Goal: Check status: Check status

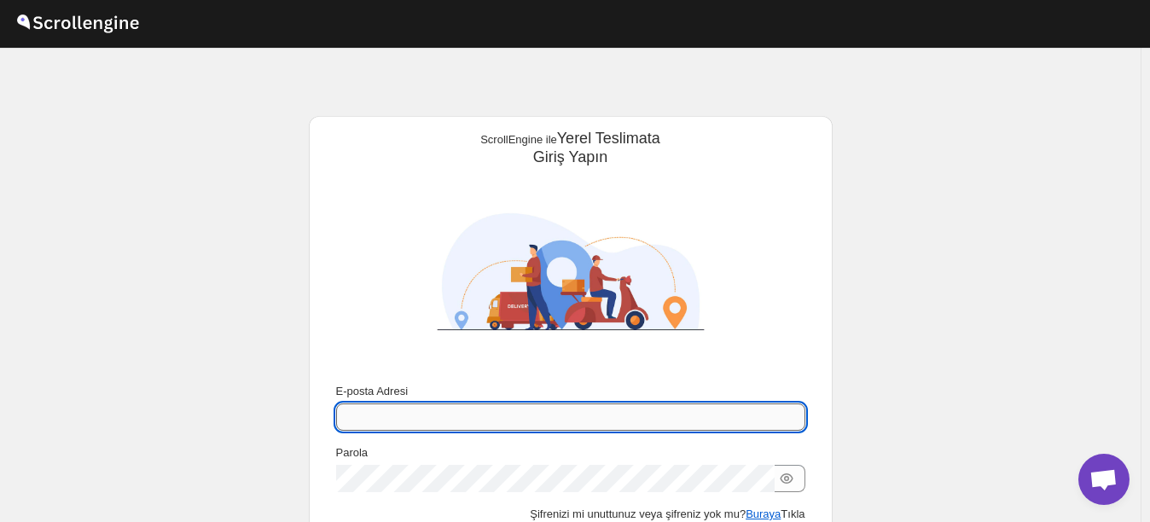
click at [497, 403] on input "E-posta Adresi" at bounding box center [570, 416] width 469 height 27
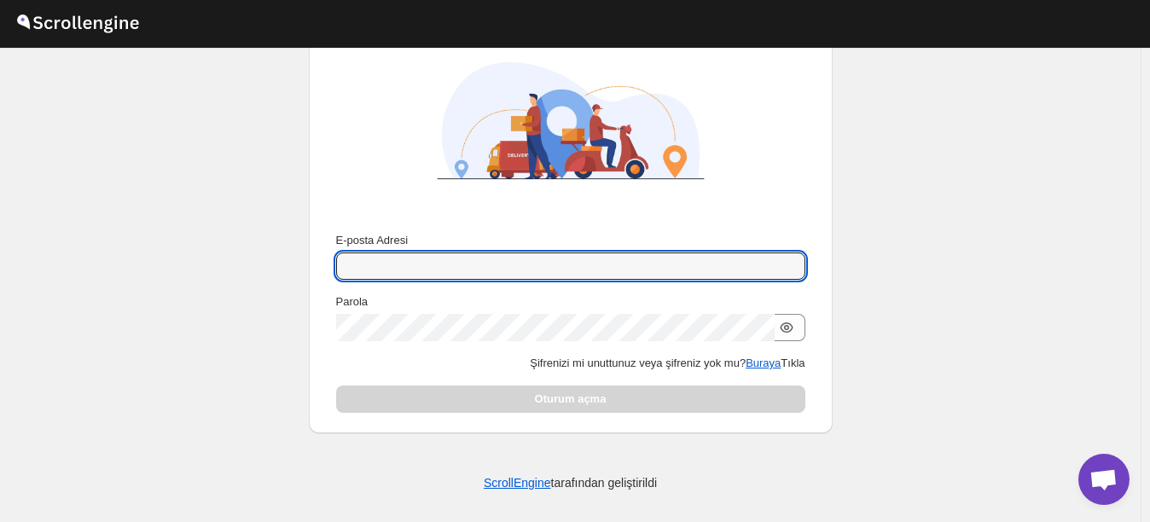
scroll to position [154, 0]
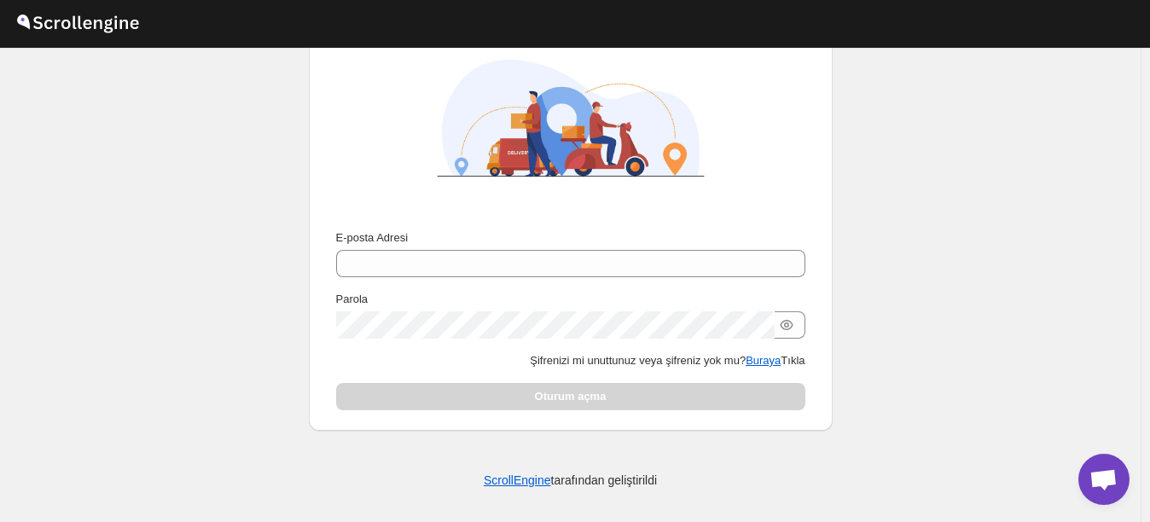
click at [436, 308] on div "Parola" at bounding box center [570, 315] width 469 height 48
click at [430, 246] on div "E-posta Adresi" at bounding box center [570, 253] width 469 height 48
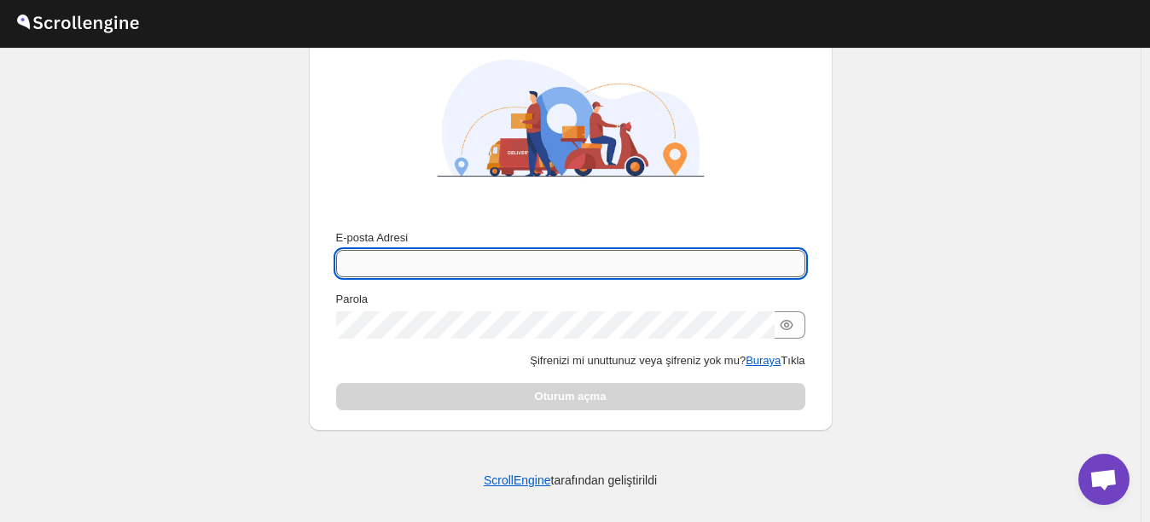
click at [435, 258] on input "E-posta Adresi" at bounding box center [570, 263] width 469 height 27
click at [484, 258] on input "E-posta Adresi" at bounding box center [570, 263] width 469 height 27
paste input "[EMAIL_ADDRESS][DOMAIN_NAME]"
type input "[EMAIL_ADDRESS][DOMAIN_NAME]"
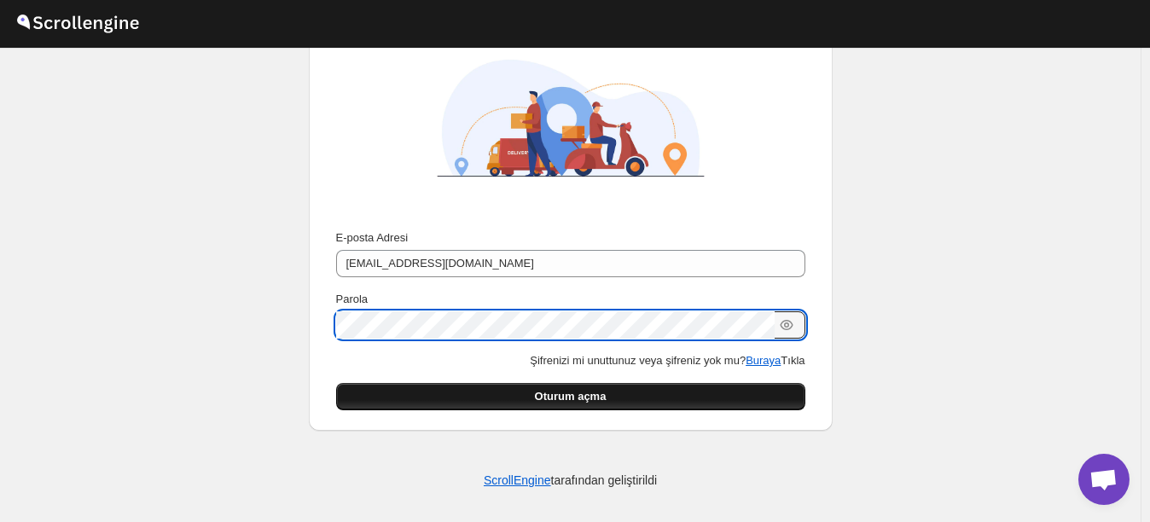
click at [571, 395] on span "Oturum açma" at bounding box center [571, 396] width 72 height 17
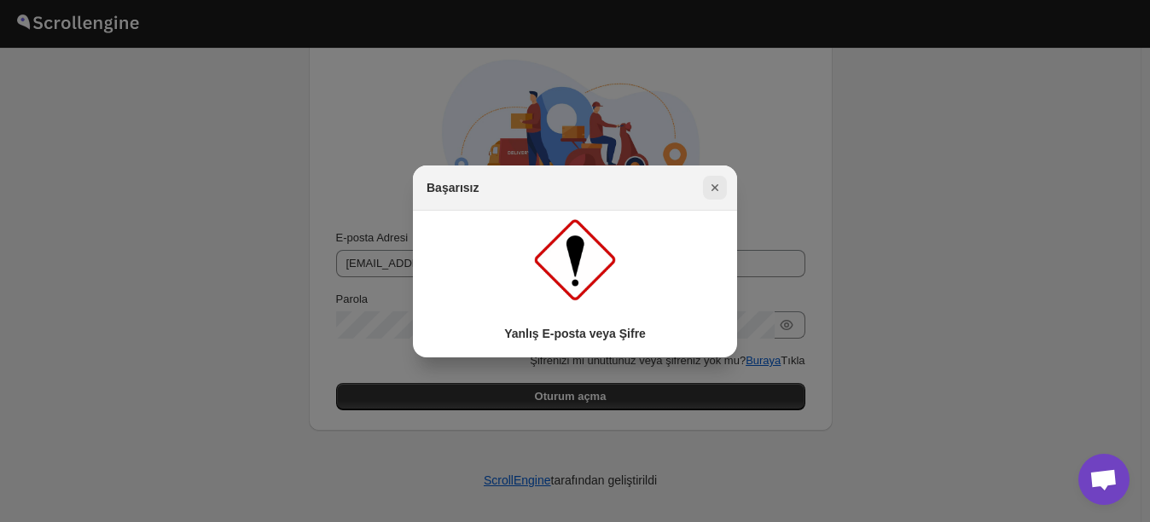
click at [718, 185] on icon "Kapatmak" at bounding box center [714, 187] width 17 height 17
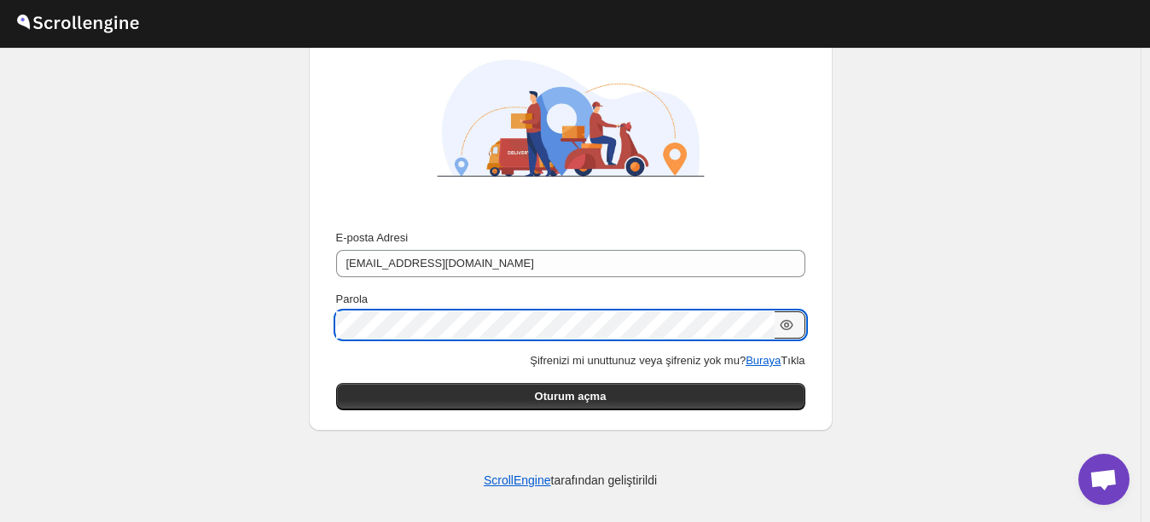
click at [782, 327] on icon "button" at bounding box center [786, 324] width 17 height 17
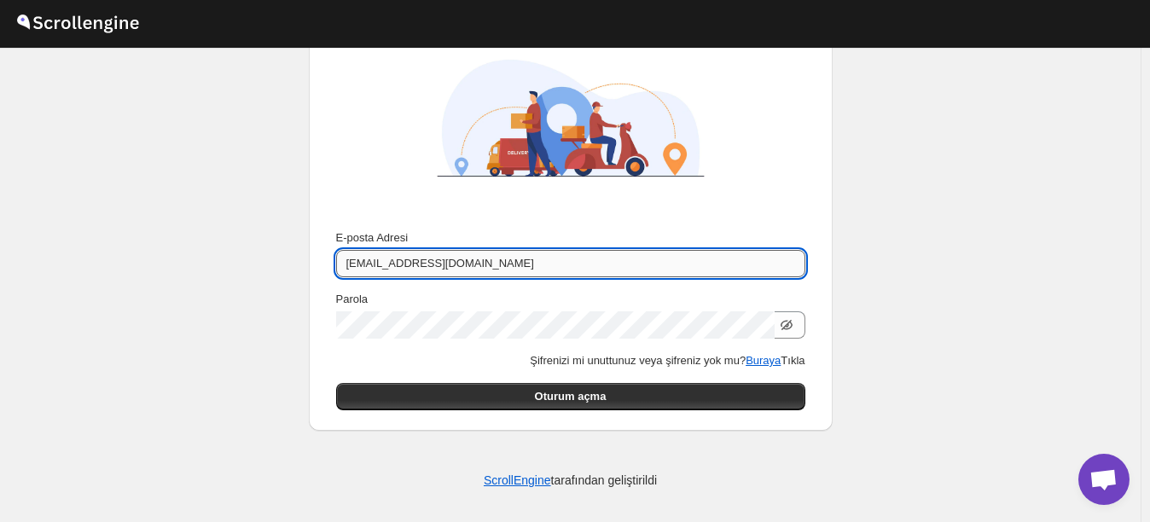
click at [547, 267] on input "[EMAIL_ADDRESS][DOMAIN_NAME]" at bounding box center [570, 263] width 469 height 27
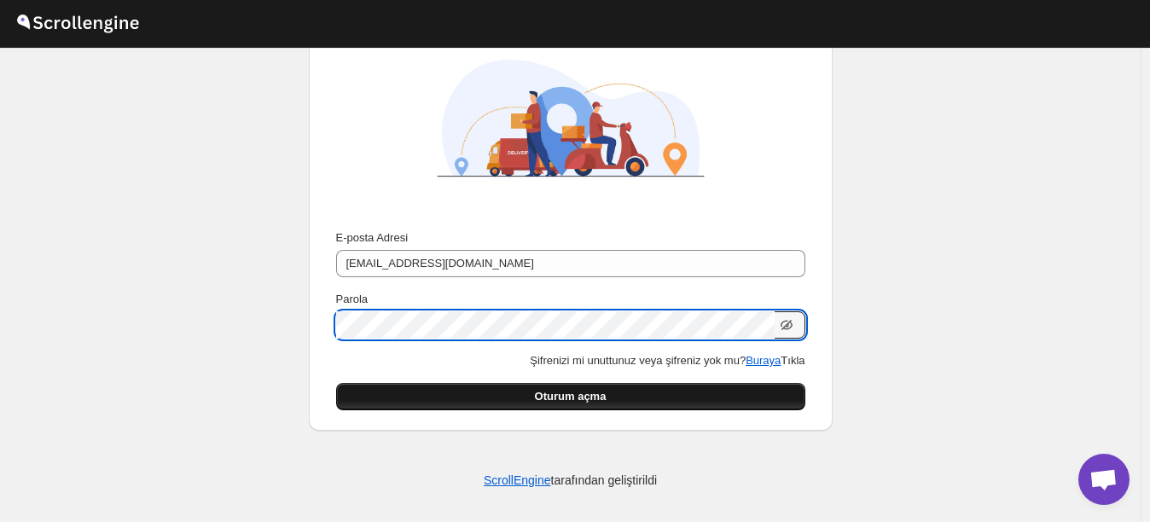
click at [632, 383] on button "Oturum açma" at bounding box center [570, 396] width 469 height 27
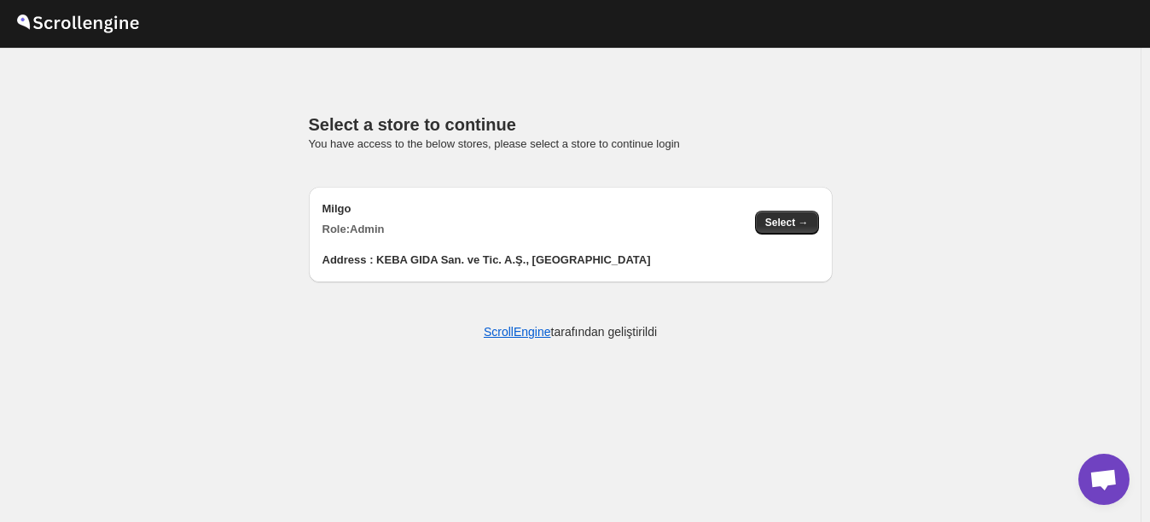
scroll to position [0, 0]
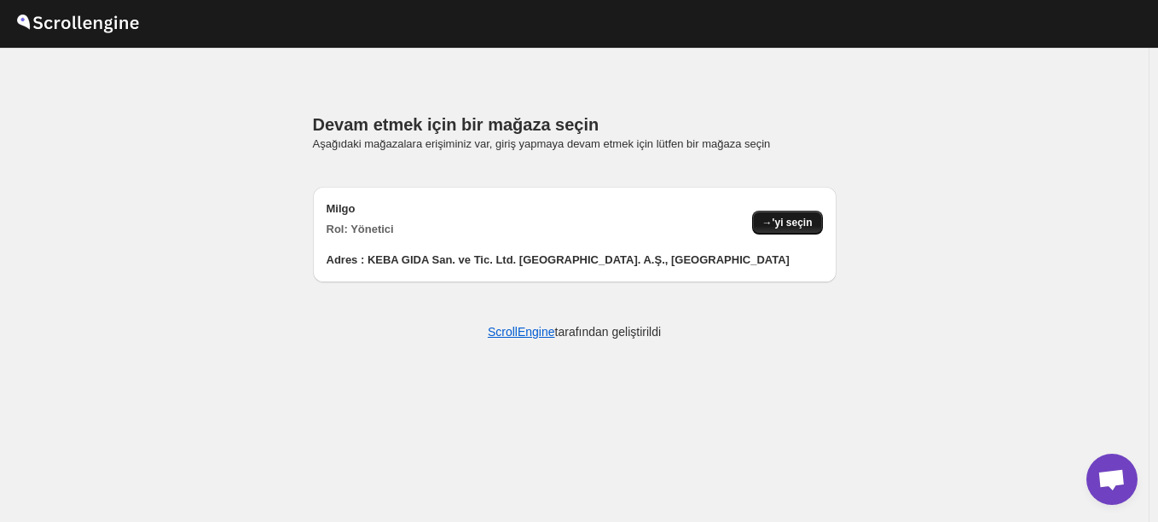
click at [797, 221] on span "→'yi seçin" at bounding box center [787, 223] width 50 height 14
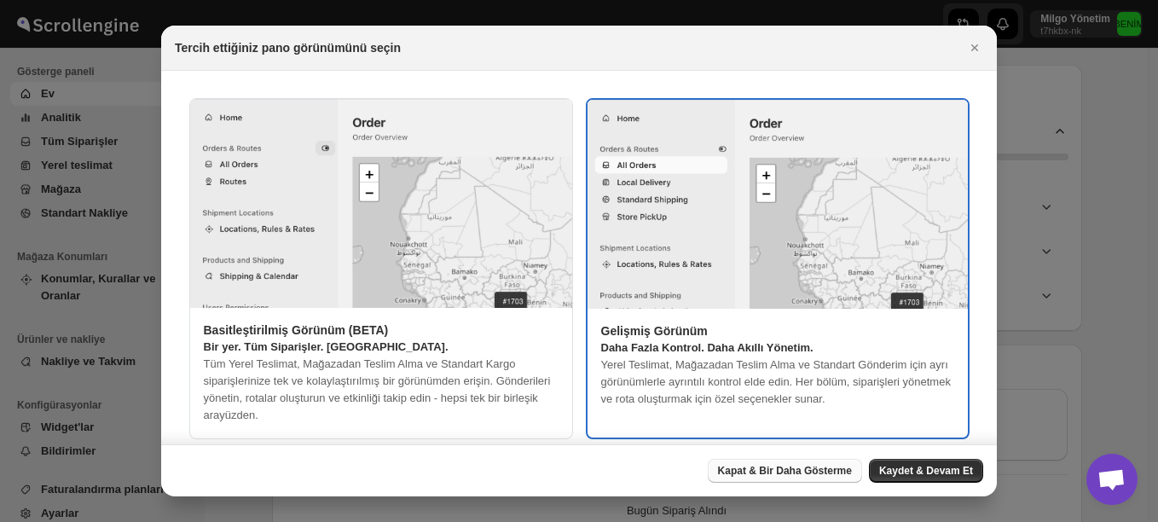
click at [779, 468] on span "Kapat & Bir Daha Gösterme" at bounding box center [785, 471] width 134 height 14
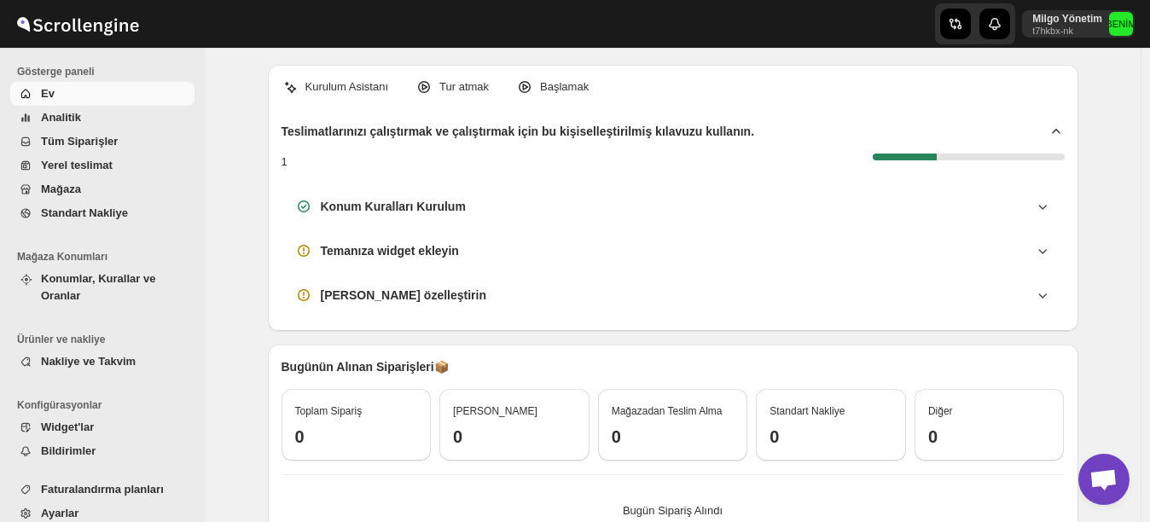
click at [108, 142] on span "Tüm Siparişler" at bounding box center [79, 141] width 77 height 13
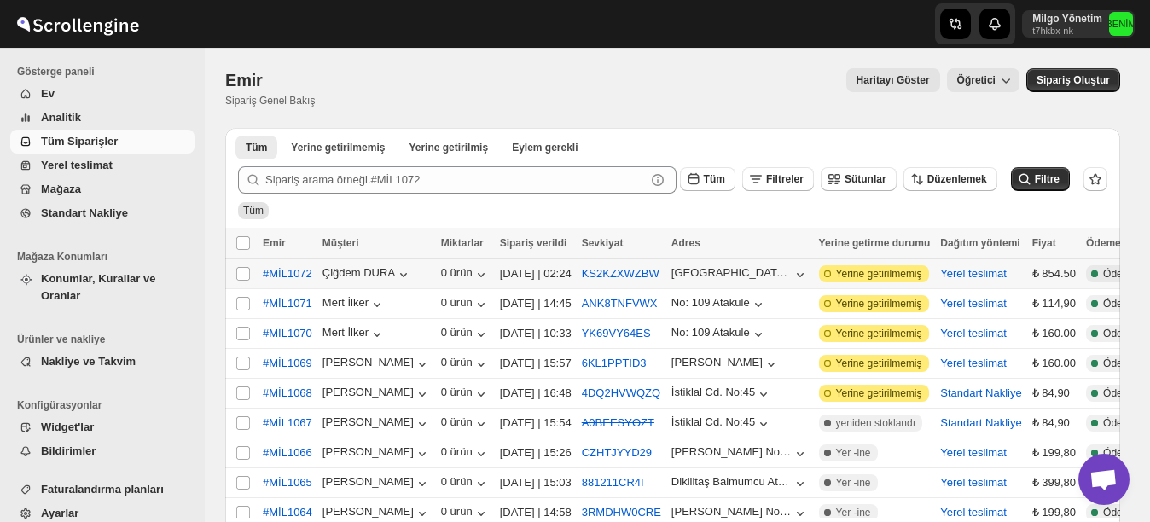
click at [557, 276] on div "[DATE] | 02:24" at bounding box center [536, 273] width 72 height 17
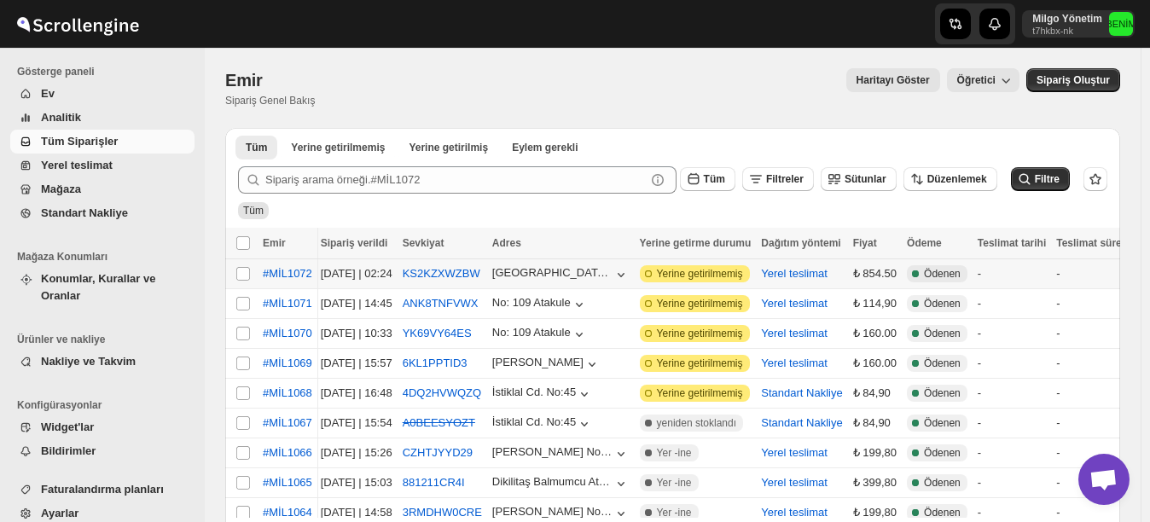
click at [924, 277] on icon at bounding box center [915, 273] width 17 height 17
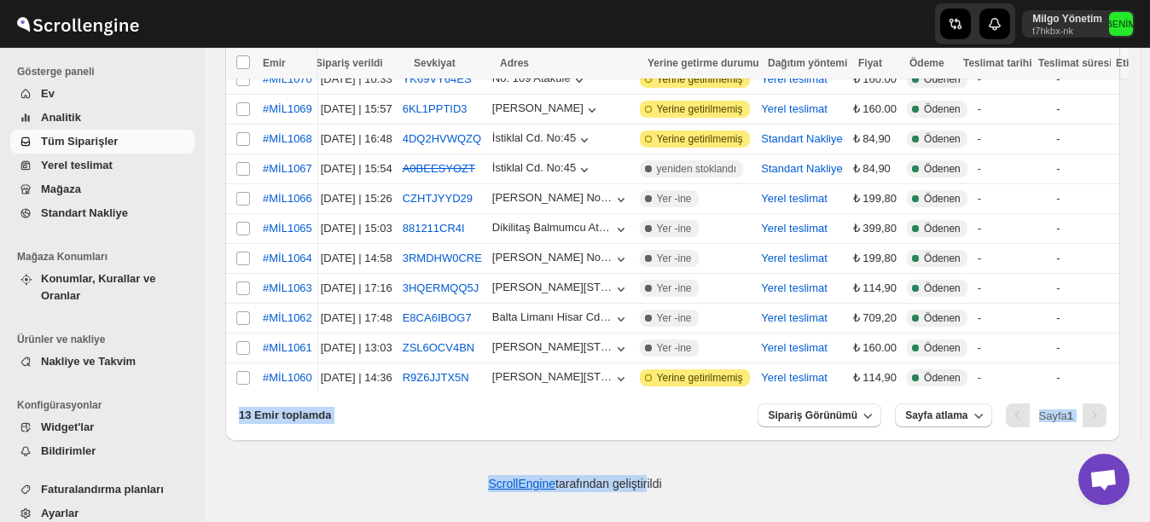
drag, startPoint x: 724, startPoint y: 520, endPoint x: 644, endPoint y: 531, distance: 80.9
click at [644, 268] on html "İçeriğe atla Milgo Yönetim t7hkbx-nk BENİM Gösterge paneli Ev Analitik Tüm Sipa…" at bounding box center [575, 7] width 1150 height 522
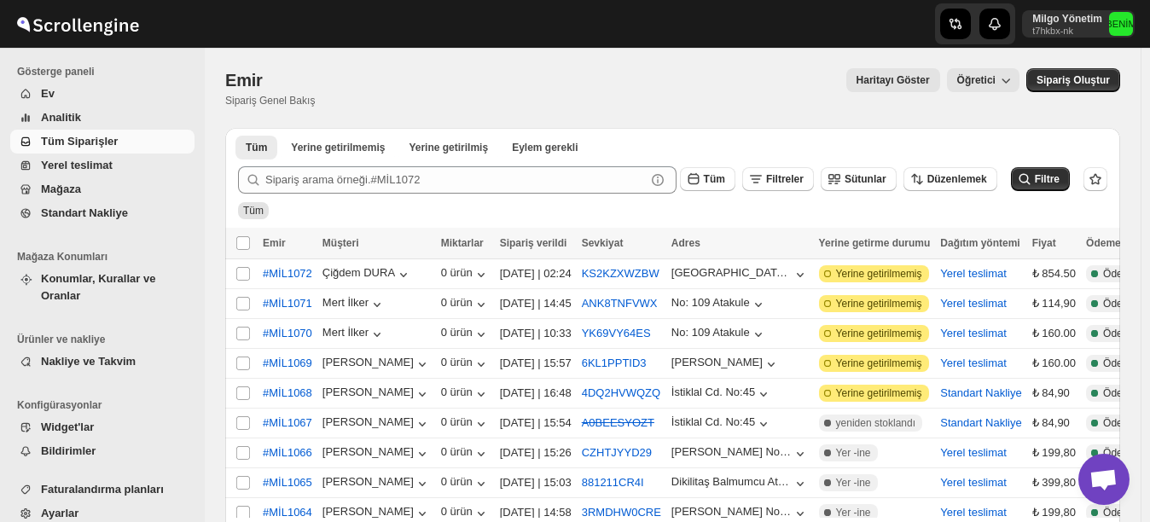
click at [52, 188] on span "Mağaza" at bounding box center [61, 189] width 40 height 13
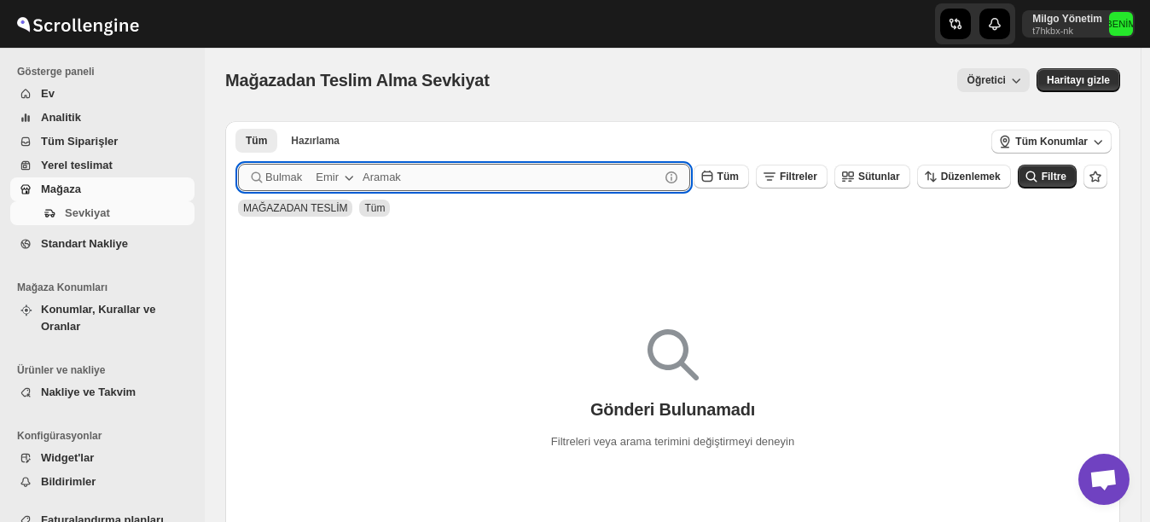
click at [437, 177] on input "text" at bounding box center [510, 177] width 297 height 27
type input "palladium"
click at [238, 121] on button "Gönder" at bounding box center [263, 130] width 51 height 18
click at [108, 218] on span "Sevkiyat" at bounding box center [87, 212] width 45 height 13
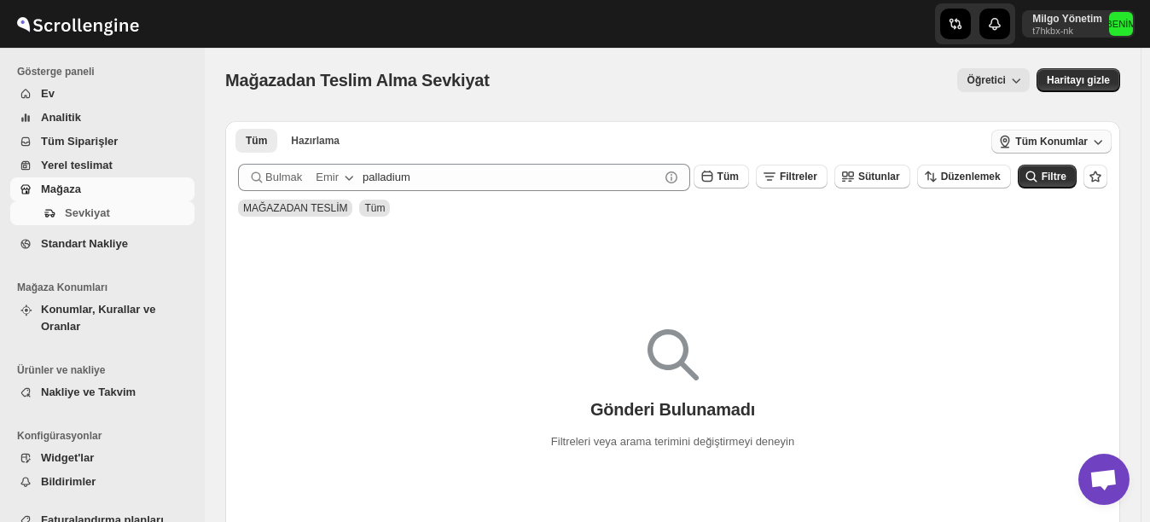
click at [1052, 143] on span "Tüm Konumlar" at bounding box center [1051, 142] width 72 height 14
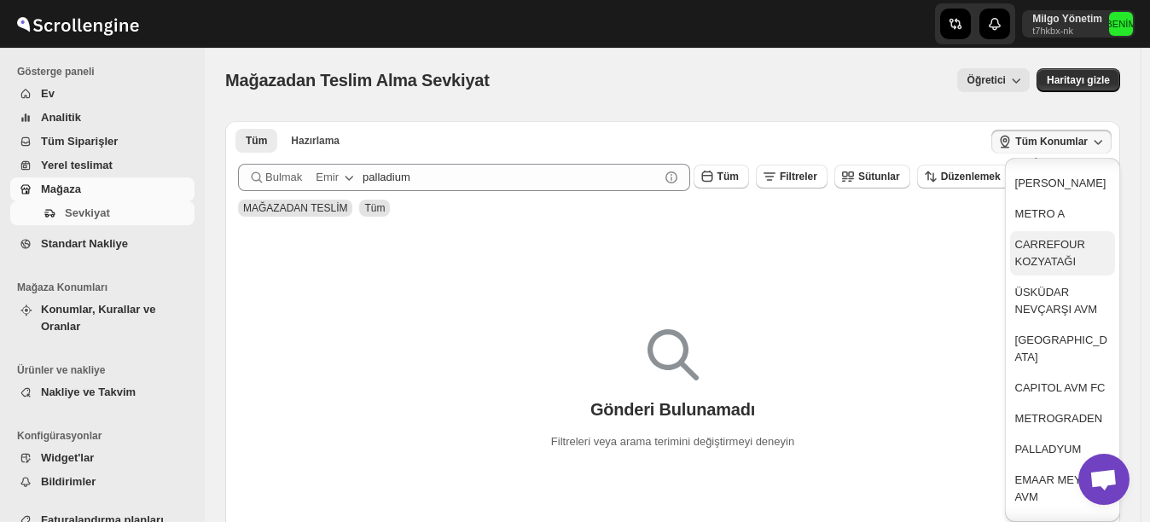
scroll to position [341, 0]
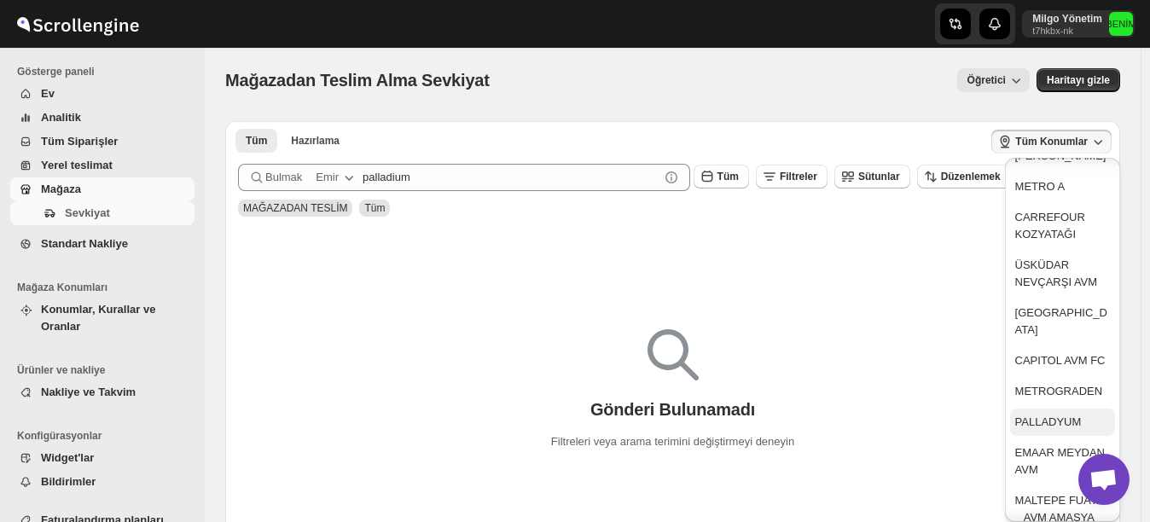
click at [1060, 414] on div "PALLADYUM" at bounding box center [1048, 422] width 67 height 17
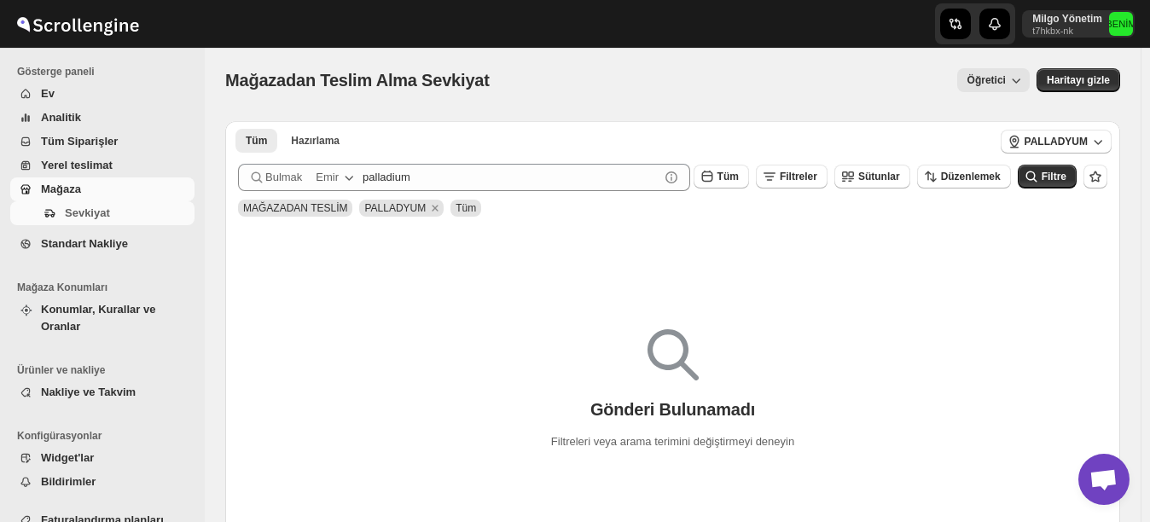
click at [92, 139] on span "Tüm Siparişler" at bounding box center [79, 141] width 77 height 13
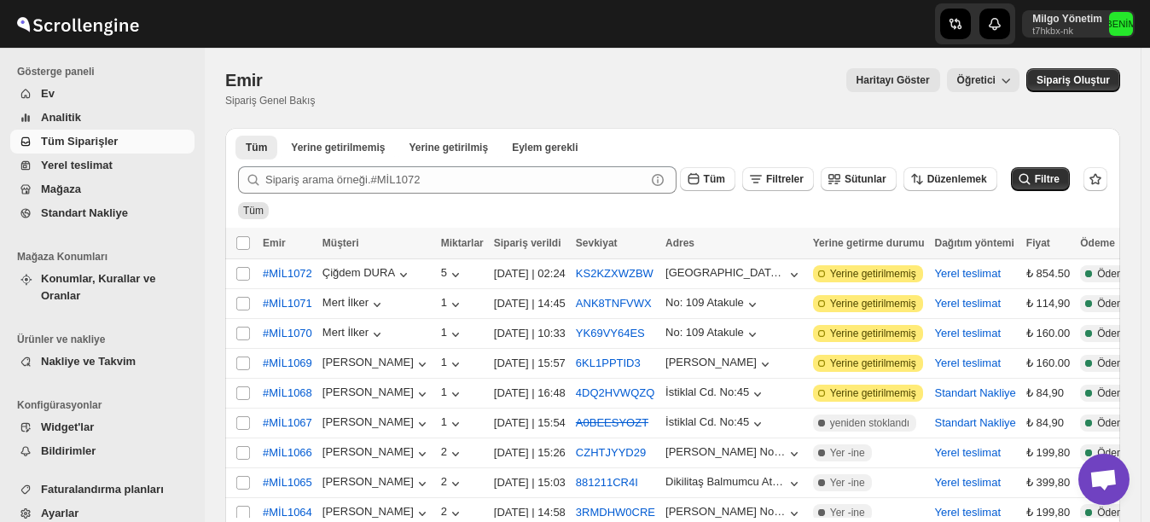
click at [58, 192] on span "Mağaza" at bounding box center [61, 189] width 40 height 13
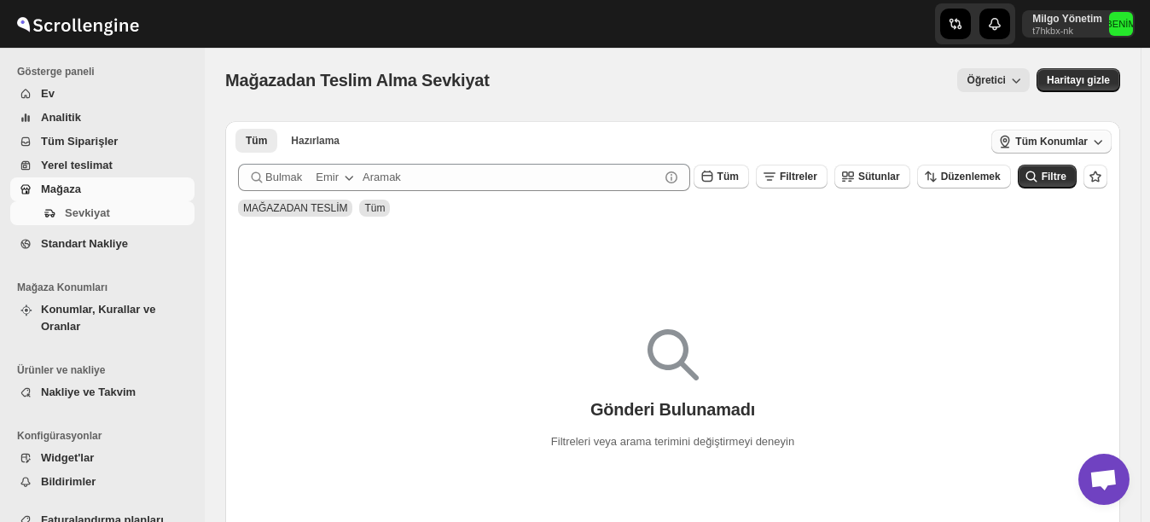
click at [1079, 137] on span "Tüm Konumlar" at bounding box center [1051, 142] width 72 height 14
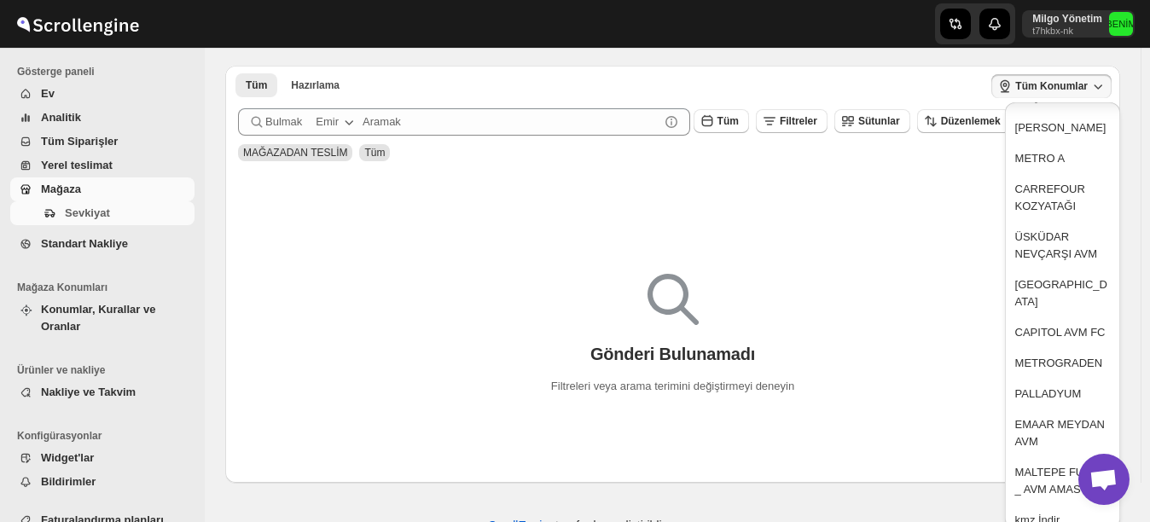
scroll to position [101, 0]
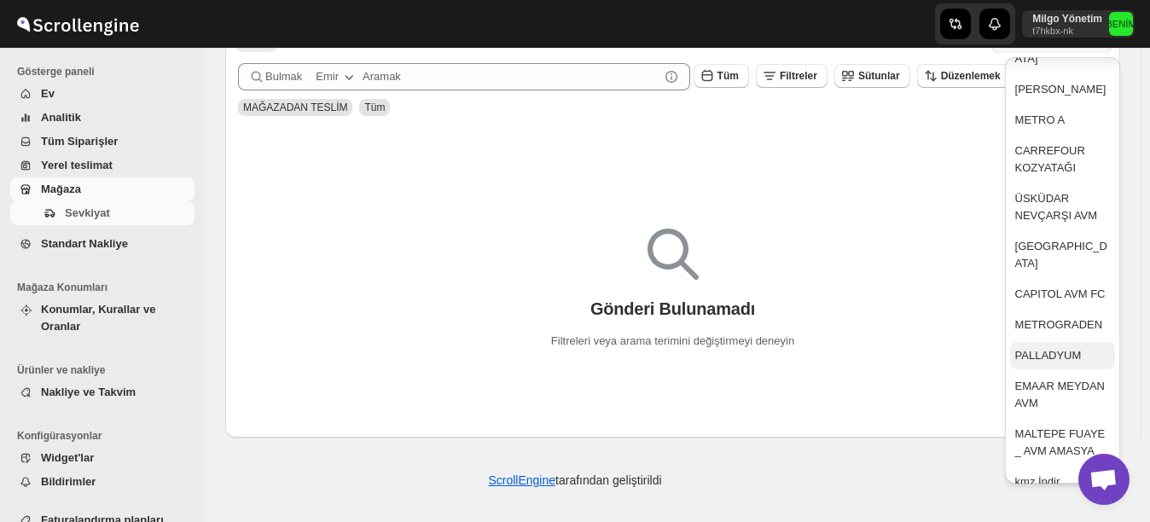
click at [1059, 347] on div "PALLADYUM" at bounding box center [1048, 355] width 67 height 17
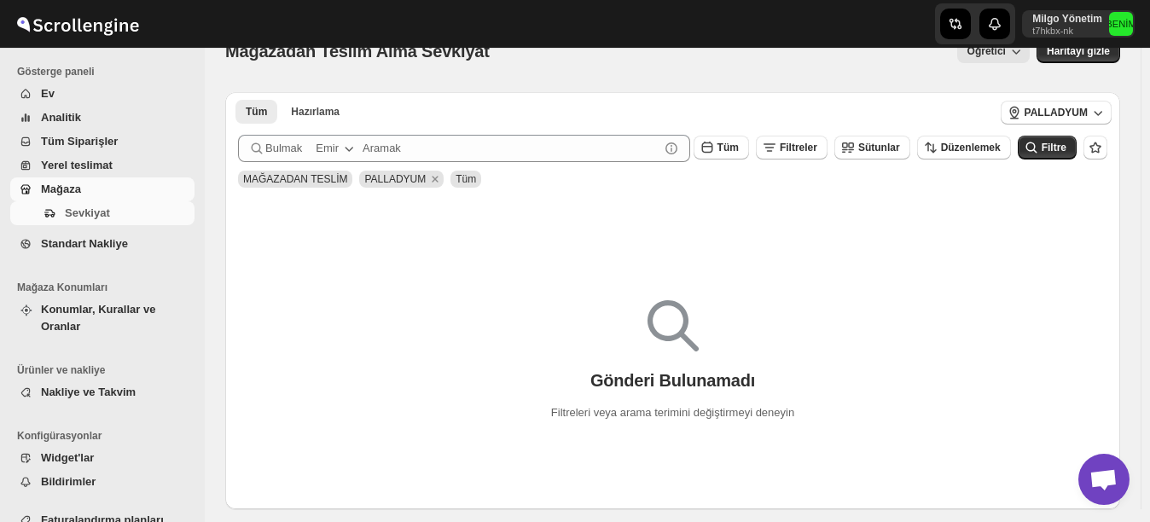
scroll to position [0, 0]
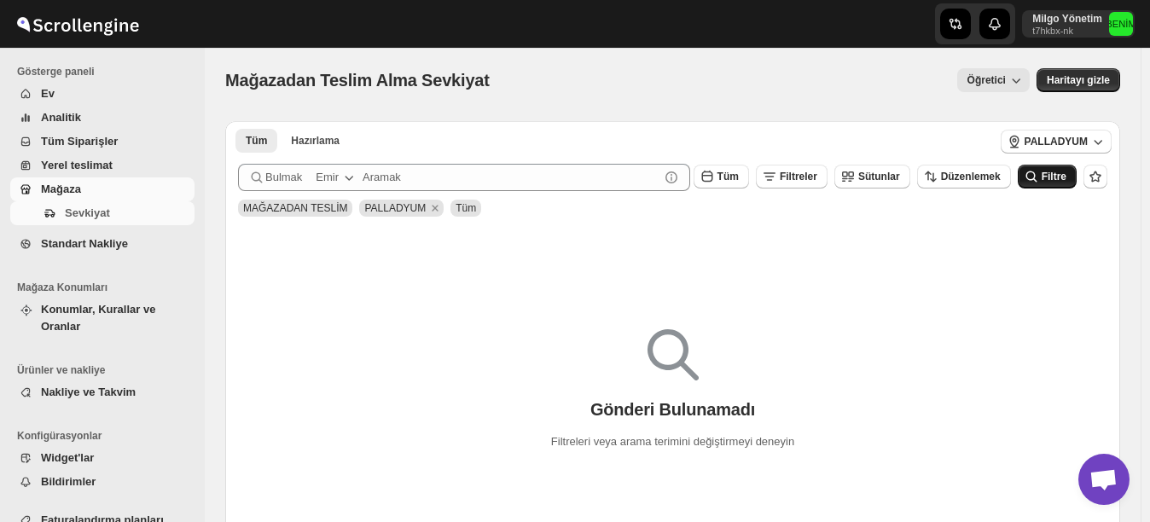
click at [1053, 165] on button "Filtre" at bounding box center [1046, 177] width 59 height 24
click at [1055, 179] on span "Filtre" at bounding box center [1053, 177] width 25 height 12
click at [960, 182] on span "Düzenlemek" at bounding box center [971, 177] width 60 height 12
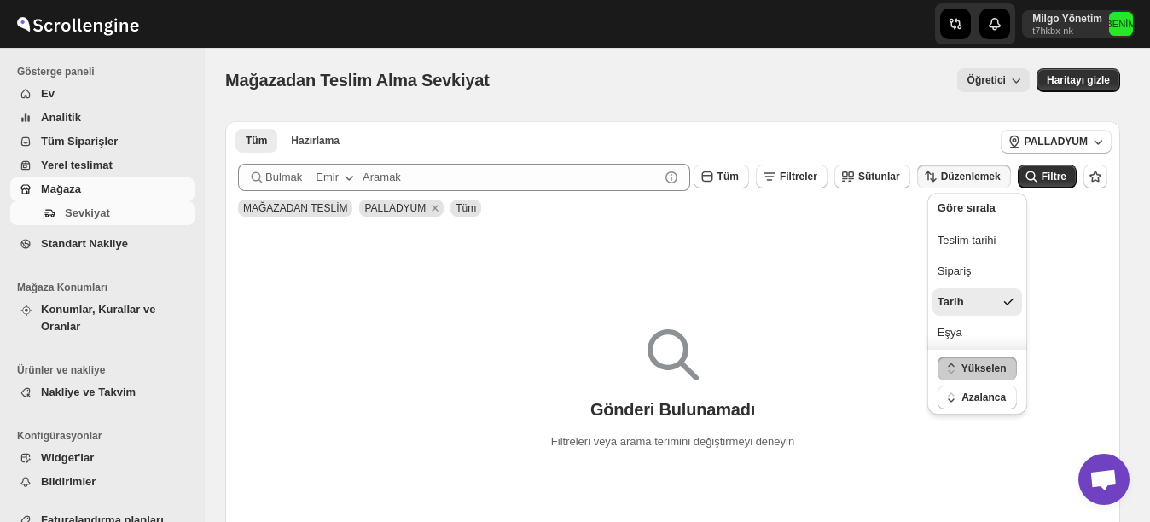
click at [825, 255] on div "Gönderi Bulunamadı Filtreleri veya arama terimini değiştirmeyi deneyin" at bounding box center [672, 381] width 895 height 313
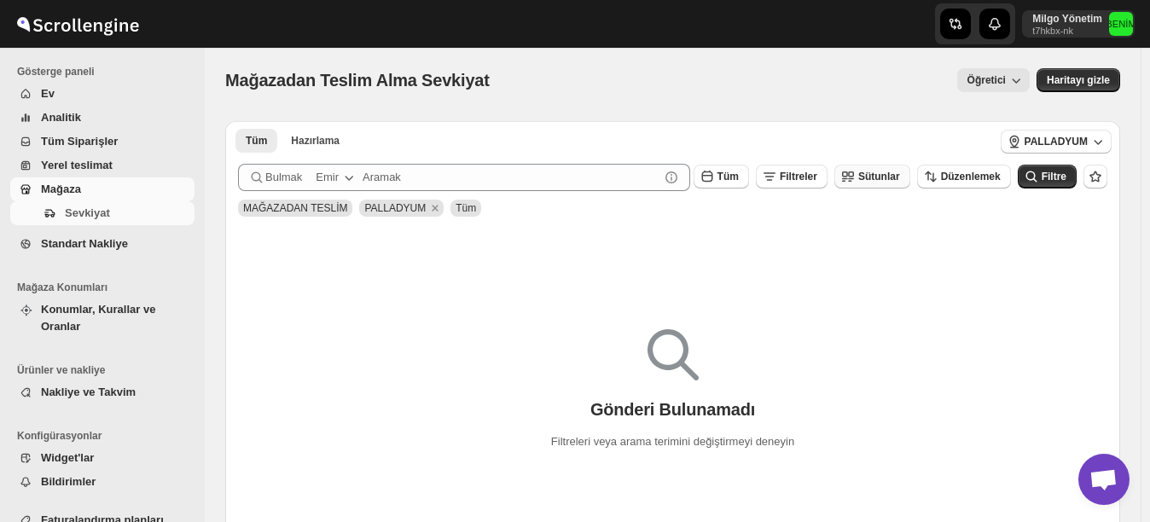
click at [868, 166] on button "Sütunlar" at bounding box center [872, 177] width 76 height 24
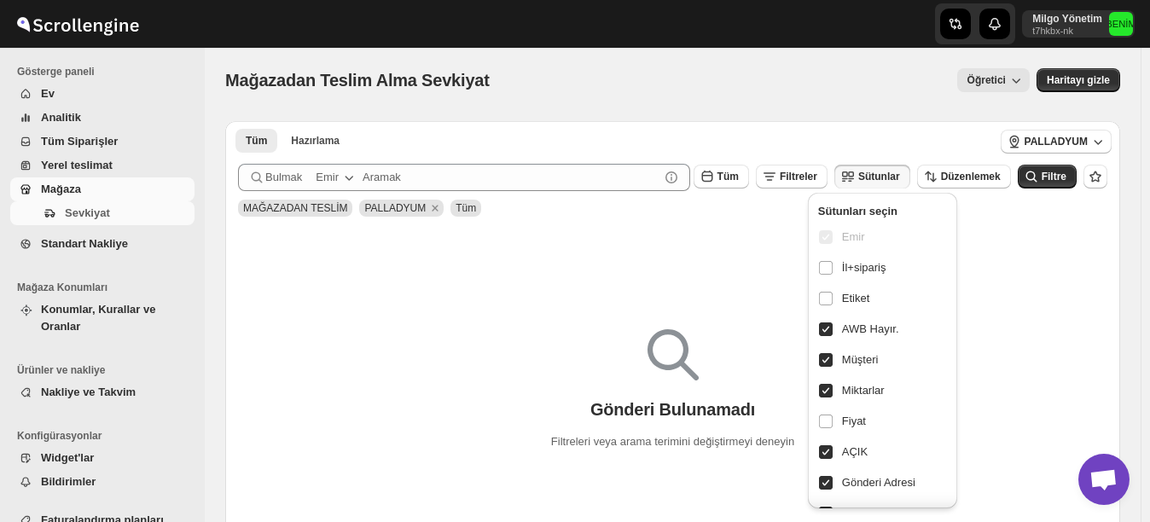
click at [725, 240] on div "Gönderi Bulunamadı Filtreleri veya arama terimini değiştirmeyi deneyin" at bounding box center [672, 381] width 895 height 313
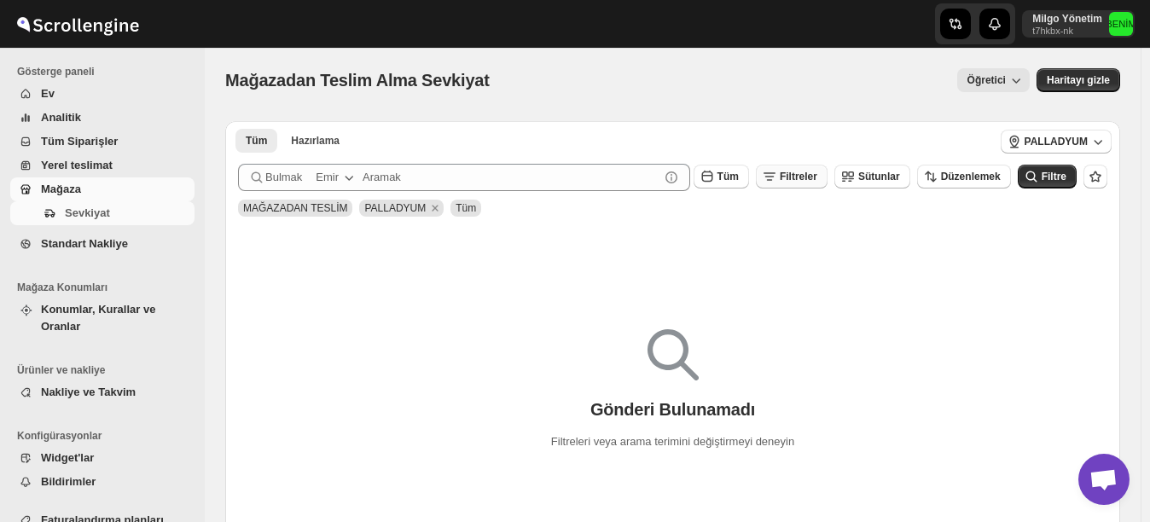
click at [797, 180] on span "Filtreler" at bounding box center [798, 177] width 38 height 12
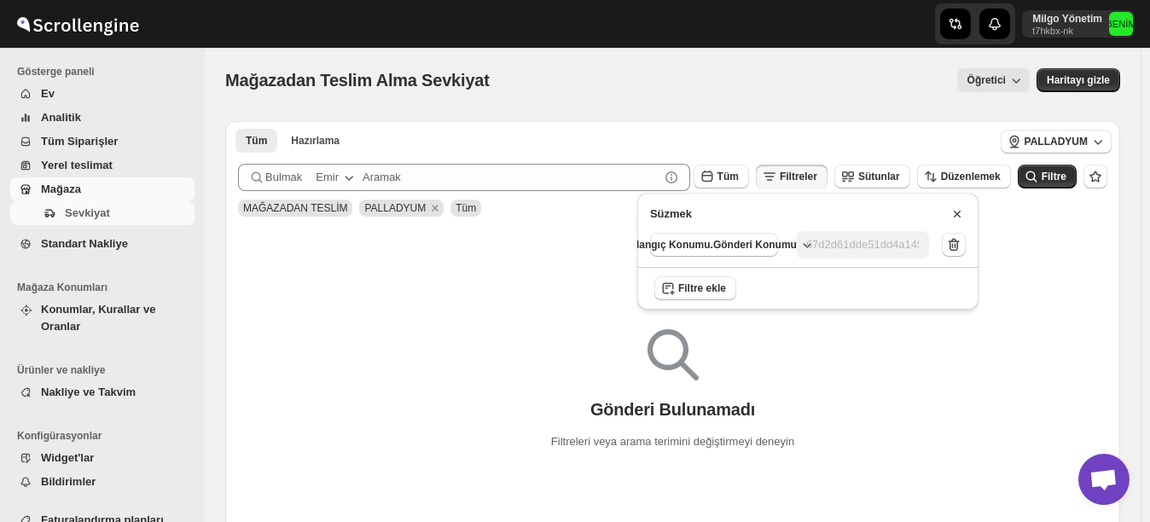
click at [552, 314] on div "Gönderi Bulunamadı Filtreleri veya arama terimini değiştirmeyi deneyin" at bounding box center [672, 381] width 895 height 313
click at [736, 171] on span "Tüm" at bounding box center [727, 177] width 21 height 12
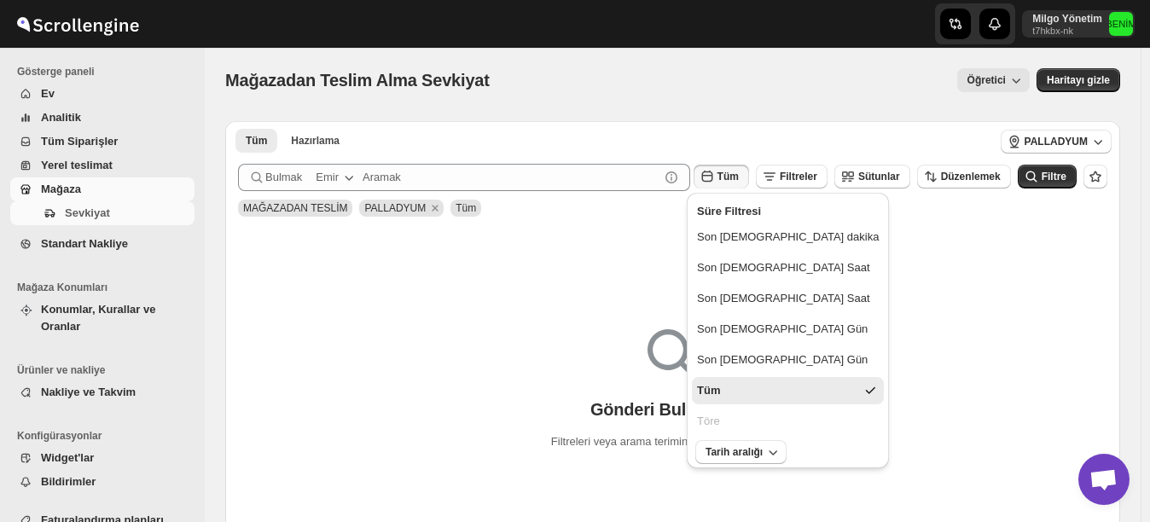
click at [884, 257] on div "Gönderi Bulunamadı Filtreleri veya arama terimini değiştirmeyi deneyin" at bounding box center [672, 381] width 895 height 313
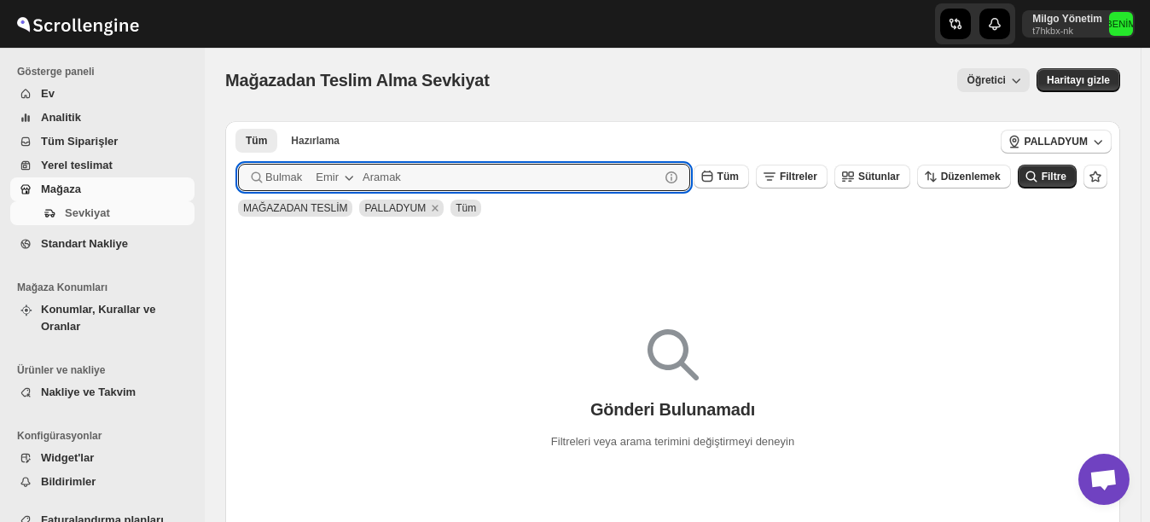
click at [342, 179] on icon "button" at bounding box center [348, 177] width 17 height 17
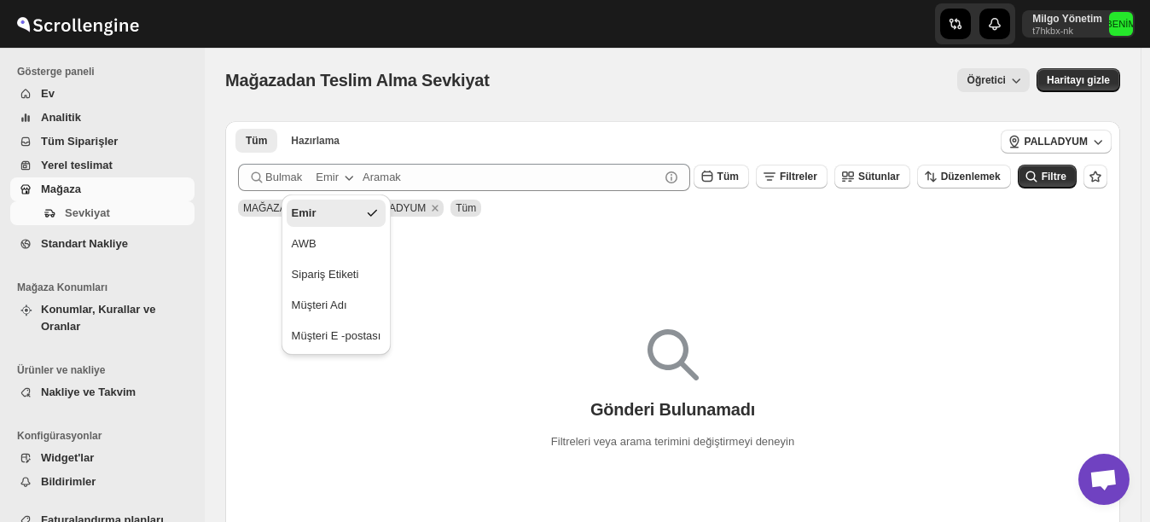
click at [482, 271] on div "Gönderi Bulunamadı Filtreleri veya arama terimini değiştirmeyi deneyin" at bounding box center [672, 381] width 895 height 313
click at [1072, 184] on button "Filtre" at bounding box center [1046, 177] width 59 height 24
click at [1106, 140] on icon "button" at bounding box center [1097, 141] width 17 height 17
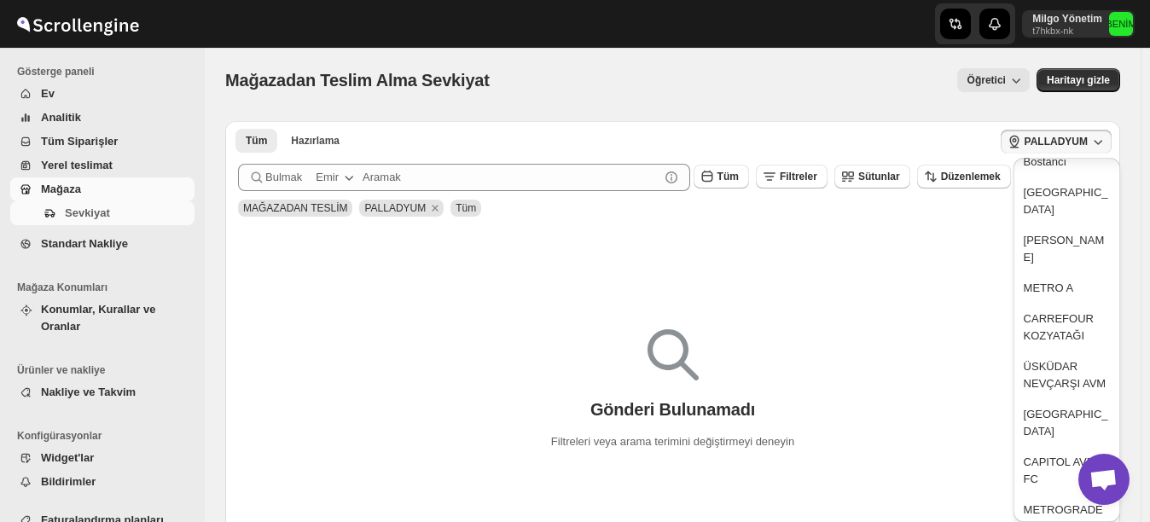
scroll to position [437, 0]
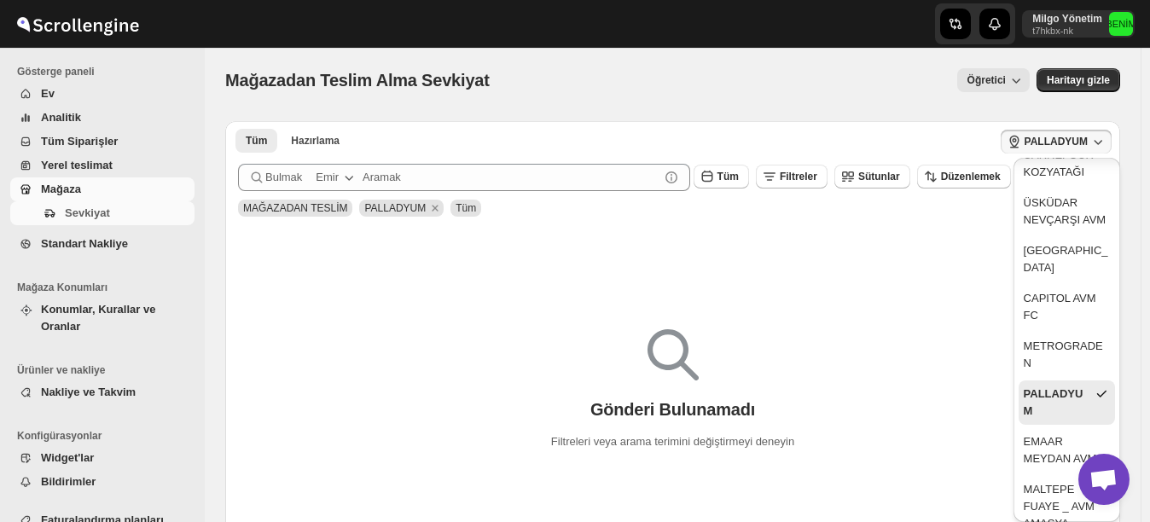
click at [834, 347] on div "Gönderi Bulunamadı Filtreleri veya arama terimini değiştirmeyi deneyin" at bounding box center [672, 383] width 895 height 135
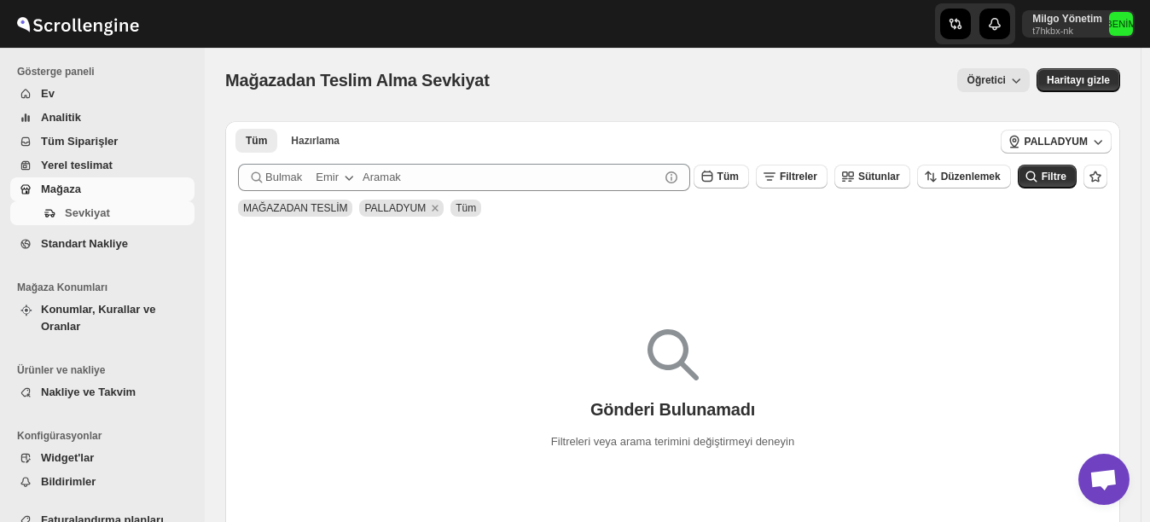
click at [64, 140] on span "Tüm Siparişler" at bounding box center [79, 141] width 77 height 13
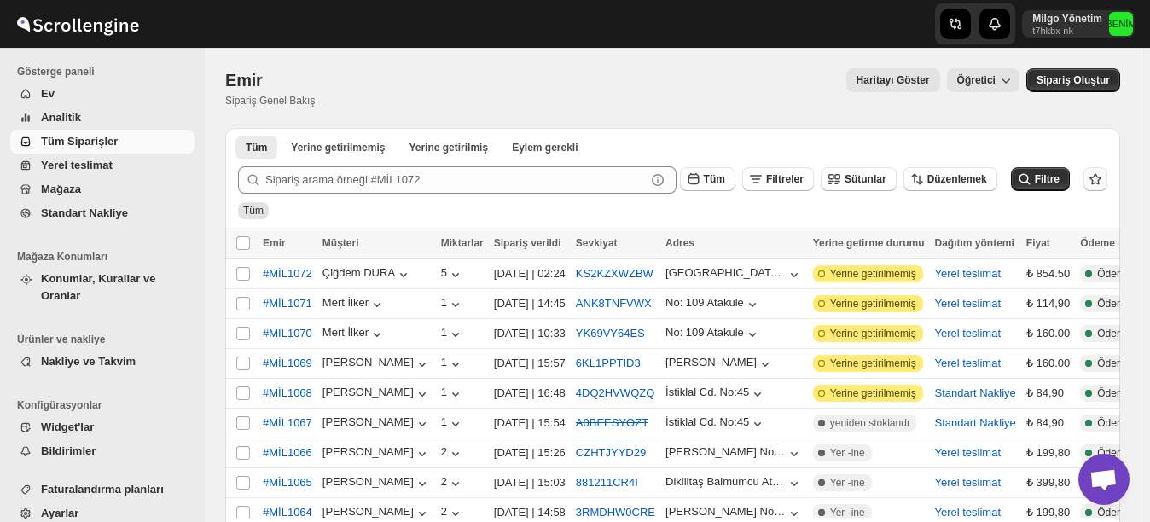
click at [1099, 179] on icon "button" at bounding box center [1095, 178] width 12 height 11
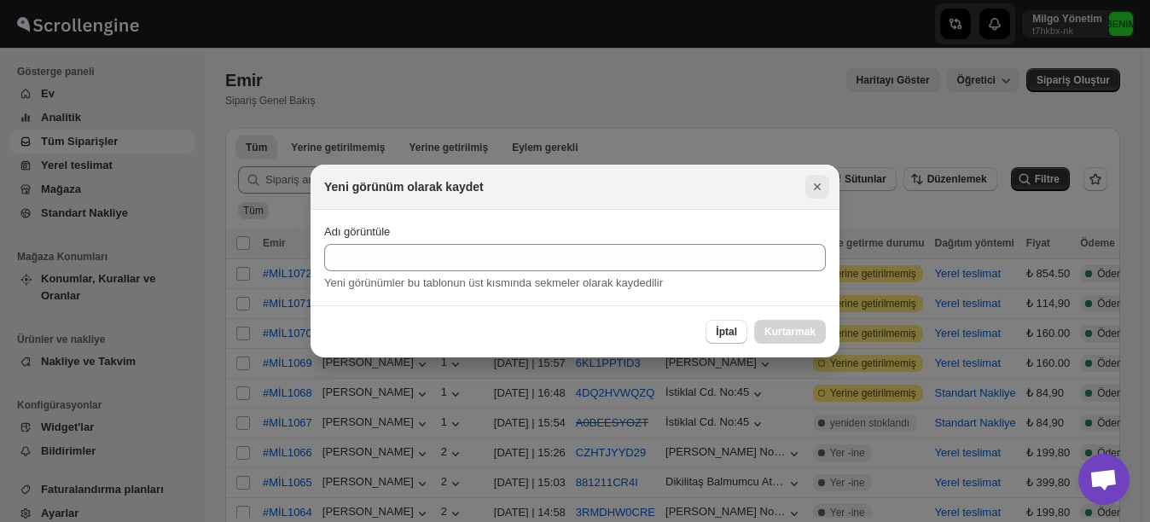
click at [823, 188] on icon "Kapatmak" at bounding box center [816, 186] width 17 height 17
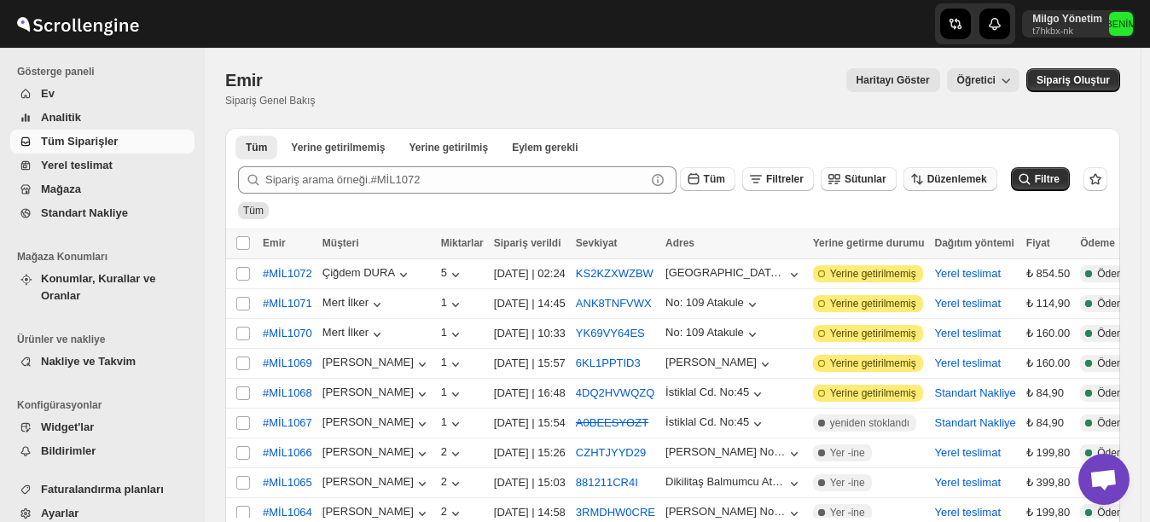
click at [941, 187] on button "Düzenlemek" at bounding box center [950, 179] width 94 height 24
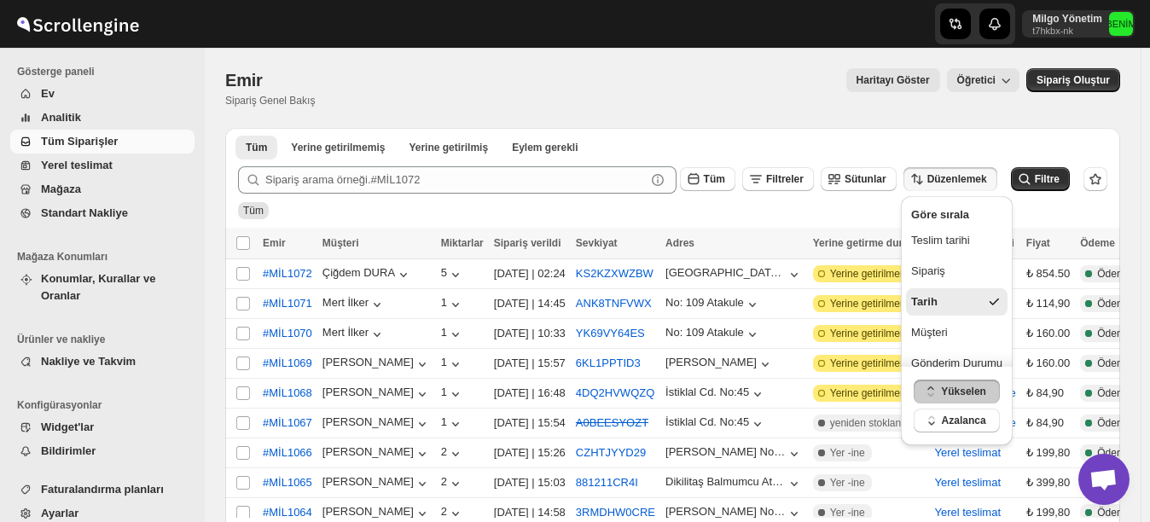
click at [942, 111] on div "Emir. Bu sayfa hazır Emir Sipariş Genel Bakış Haritayı Göster Öğretici Daha faz…" at bounding box center [672, 88] width 895 height 80
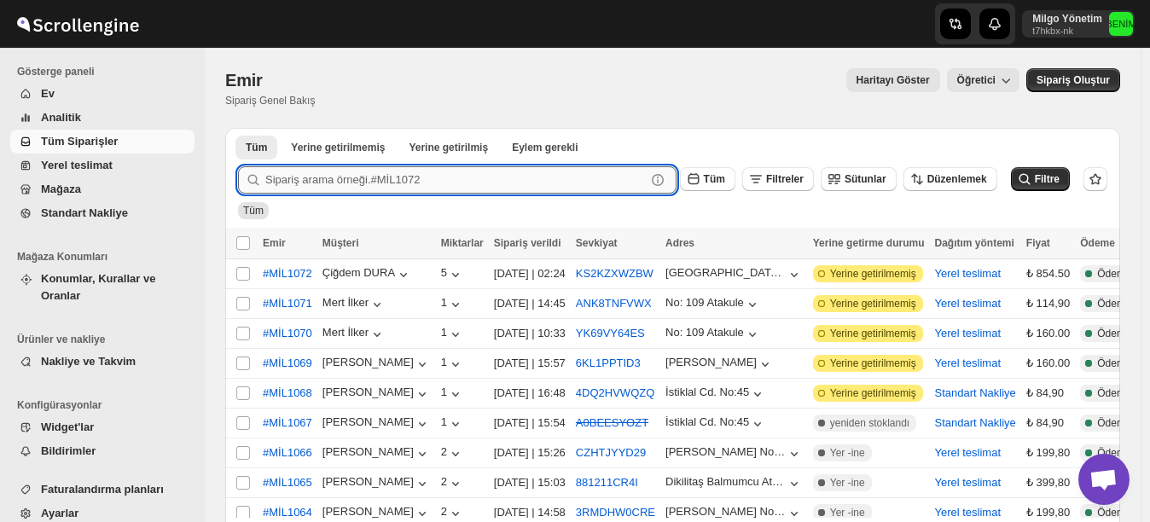
click at [507, 183] on input "text" at bounding box center [455, 179] width 380 height 27
click at [84, 192] on span "Mağaza" at bounding box center [116, 189] width 150 height 17
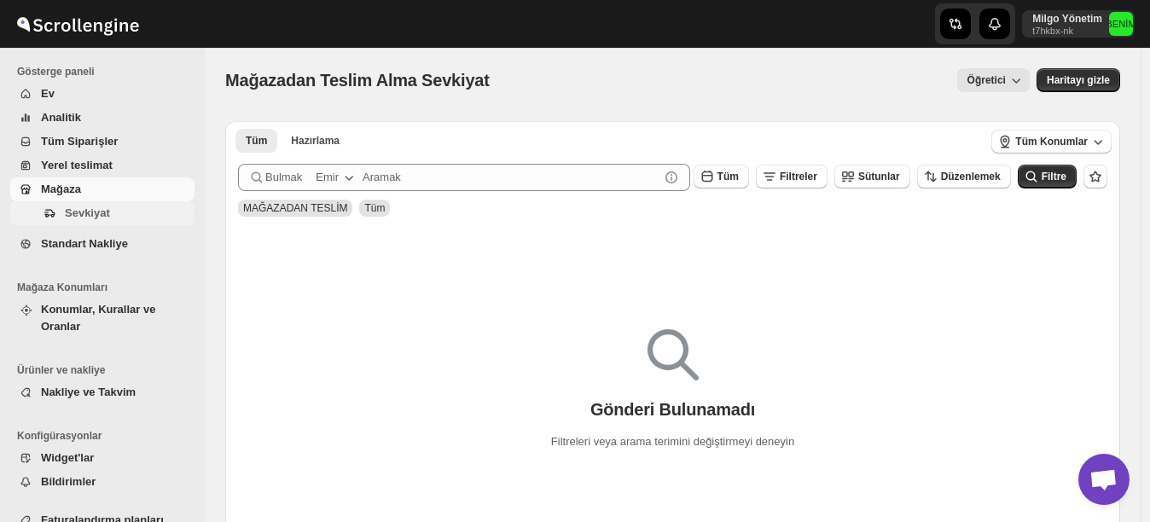
click at [90, 211] on span "Sevkiyat" at bounding box center [87, 212] width 45 height 13
click at [132, 166] on span "Yerel teslimat" at bounding box center [116, 165] width 150 height 17
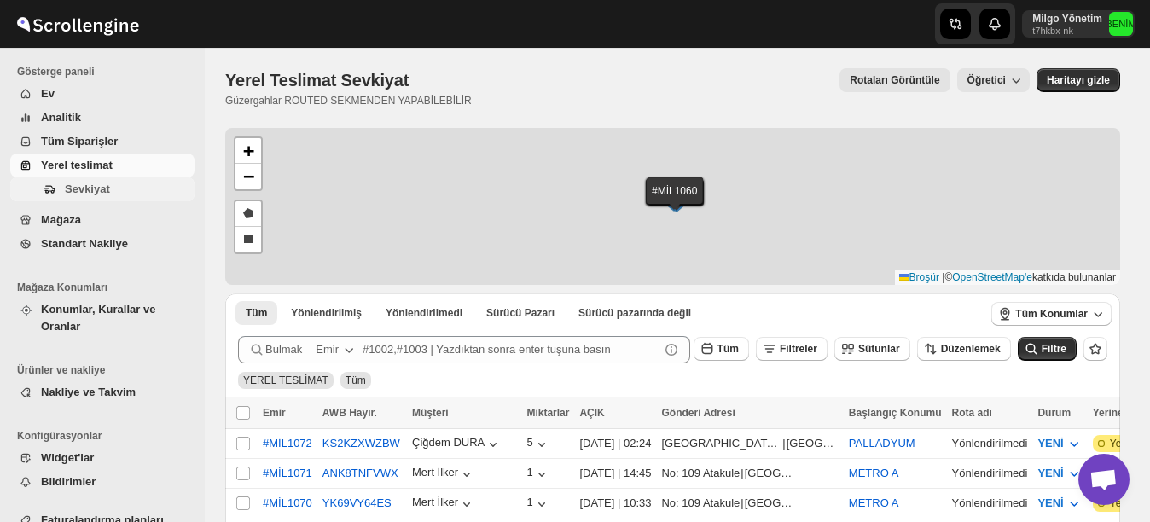
click at [107, 188] on span "Sevkiyat" at bounding box center [87, 189] width 45 height 13
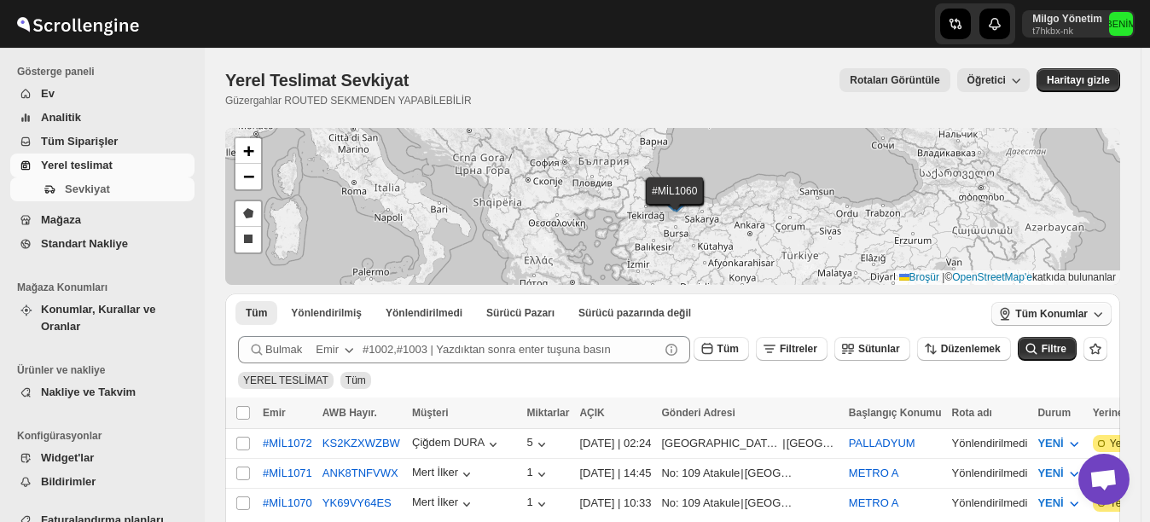
click at [1058, 314] on span "Tüm Konumlar" at bounding box center [1051, 314] width 72 height 14
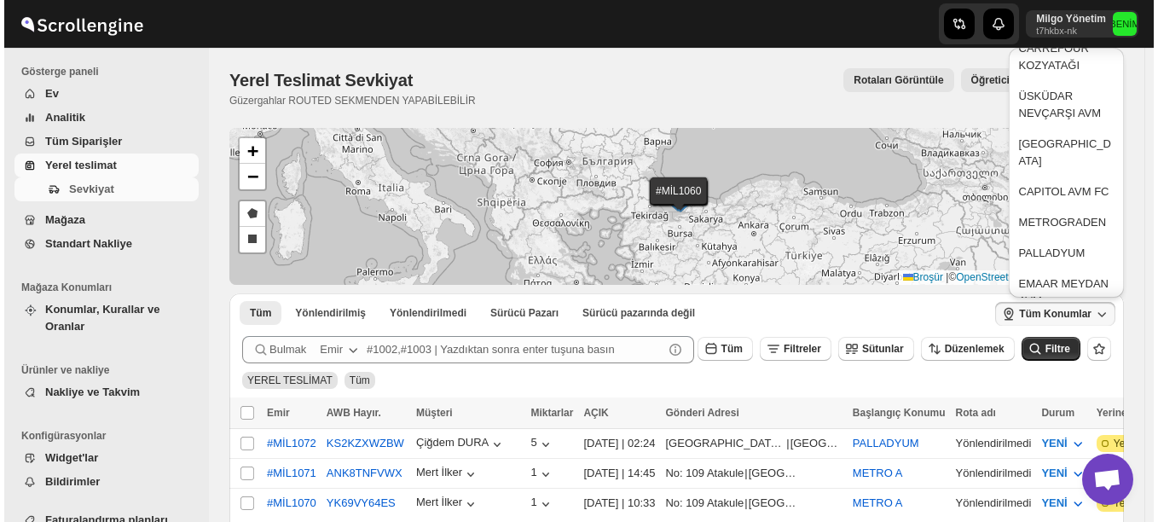
scroll to position [426, 0]
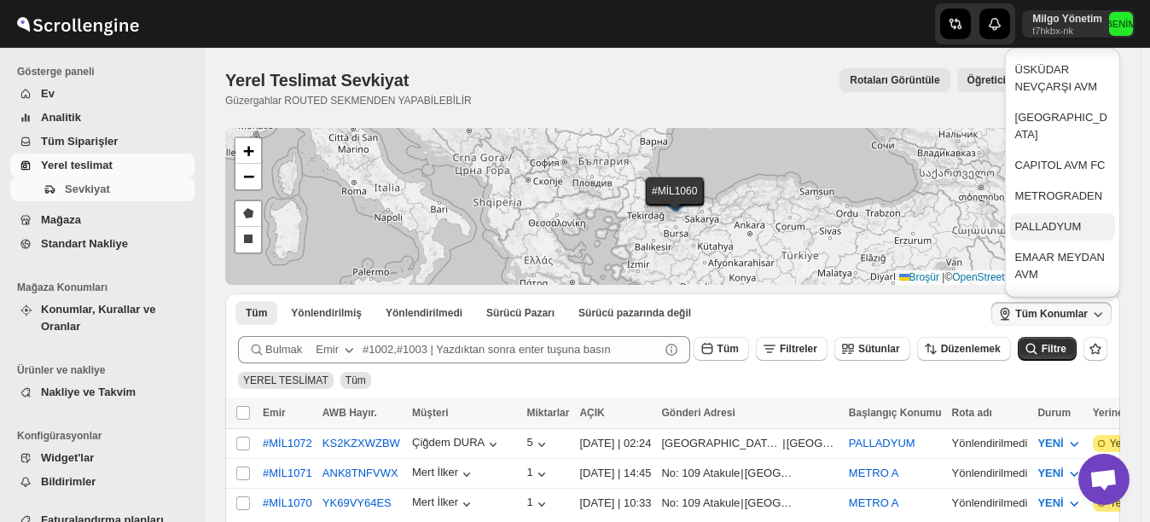
click at [1054, 218] on div "PALLADYUM" at bounding box center [1048, 226] width 67 height 17
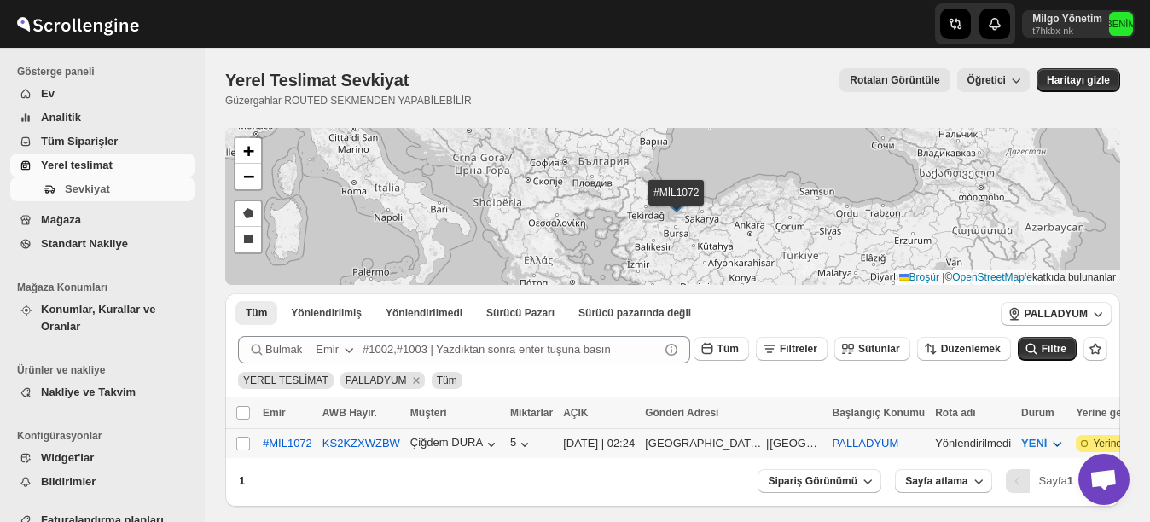
click at [1021, 440] on span "YENİ" at bounding box center [1034, 443] width 26 height 13
click at [286, 437] on div "#MİL1072" at bounding box center [287, 443] width 49 height 13
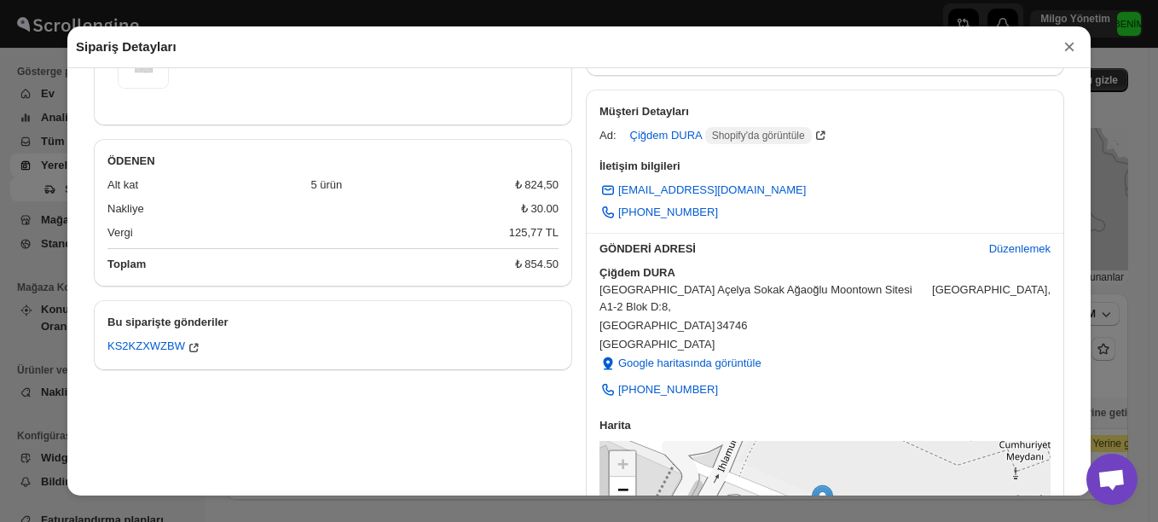
scroll to position [298, 0]
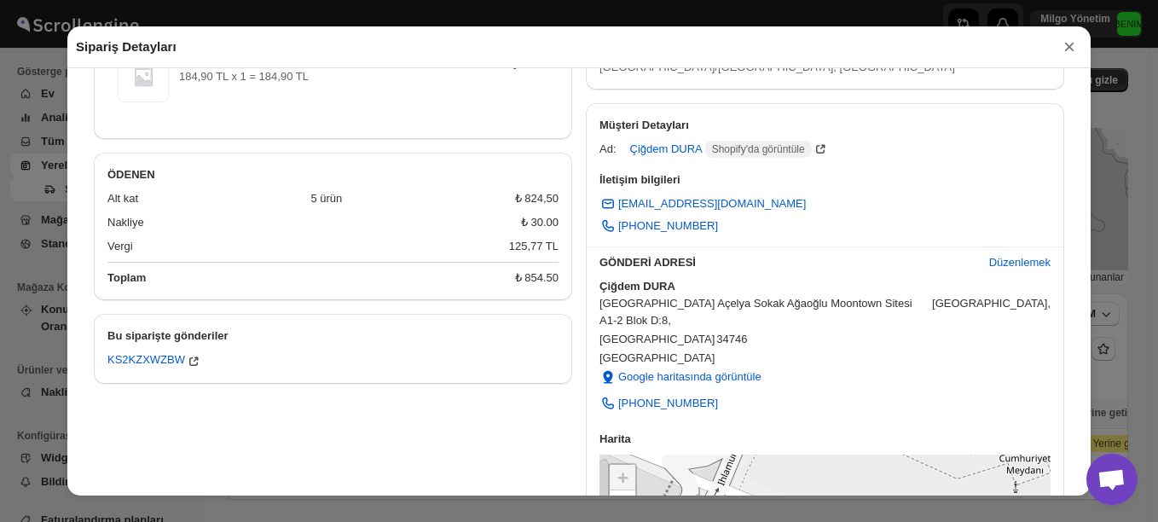
drag, startPoint x: 925, startPoint y: 158, endPoint x: 1068, endPoint y: 122, distance: 146.9
click at [1068, 122] on div "Sipariş #MİL1072 Shopify'da görüntüle Yeni sekmede görüntüleyin Sipariş verildi…" at bounding box center [578, 282] width 1023 height 428
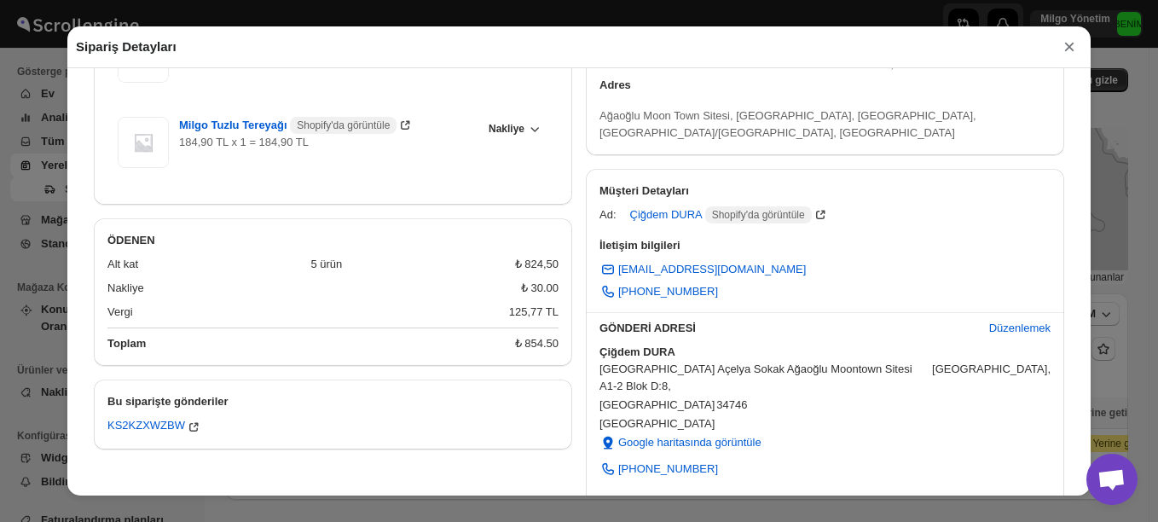
scroll to position [256, 0]
